Goal: Task Accomplishment & Management: Use online tool/utility

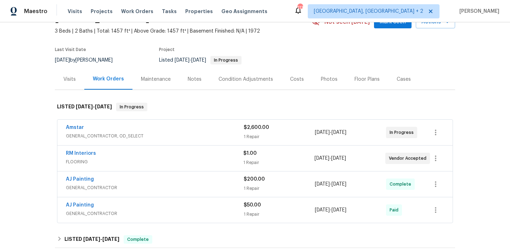
scroll to position [56, 0]
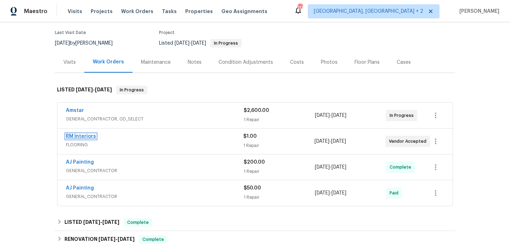
click at [91, 137] on link "RM Interiors" at bounding box center [81, 136] width 30 height 5
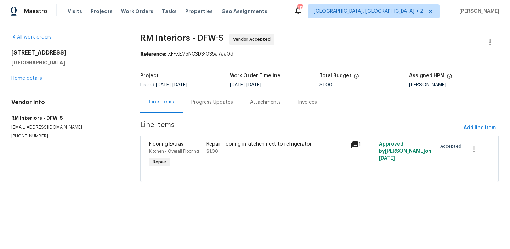
click at [218, 112] on div "Progress Updates" at bounding box center [212, 102] width 59 height 21
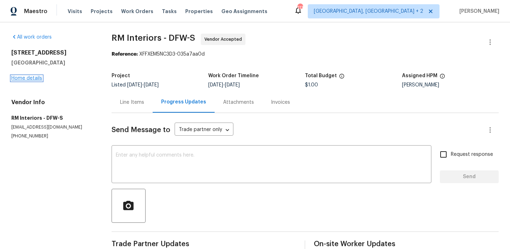
click at [18, 80] on link "Home details" at bounding box center [26, 78] width 31 height 5
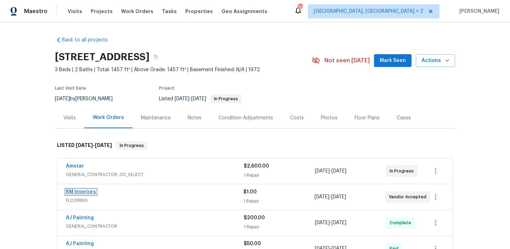
click at [76, 190] on link "RM Interiors" at bounding box center [81, 192] width 30 height 5
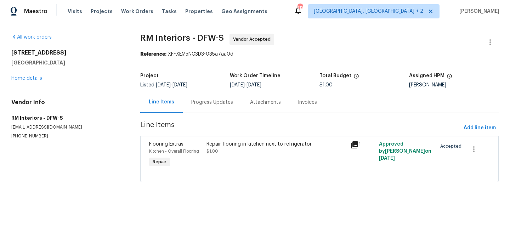
click at [197, 103] on div "Progress Updates" at bounding box center [212, 102] width 42 height 7
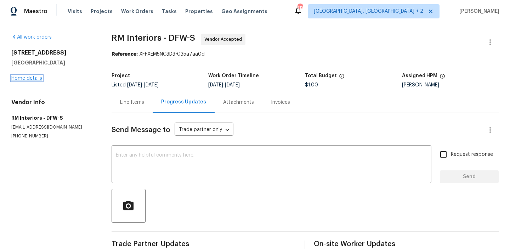
click at [35, 78] on link "Home details" at bounding box center [26, 78] width 31 height 5
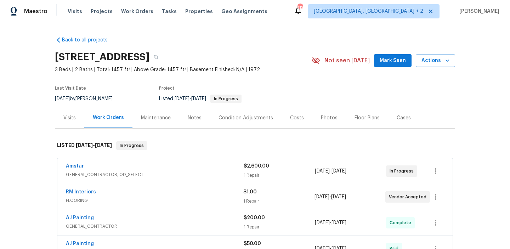
click at [74, 163] on span "Amstar" at bounding box center [75, 166] width 18 height 7
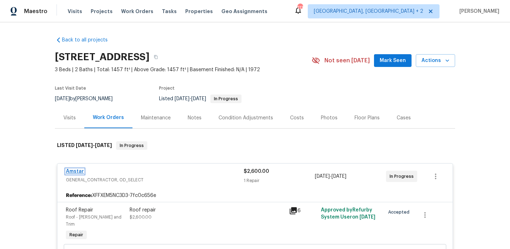
click at [80, 169] on link "Amstar" at bounding box center [75, 171] width 18 height 5
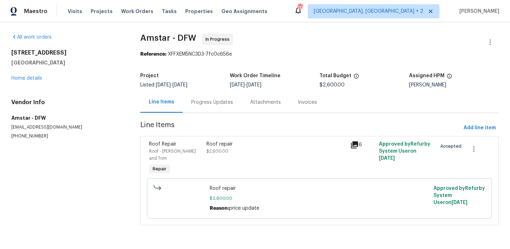
click at [206, 106] on div "Progress Updates" at bounding box center [212, 102] width 42 height 7
